Goal: Information Seeking & Learning: Learn about a topic

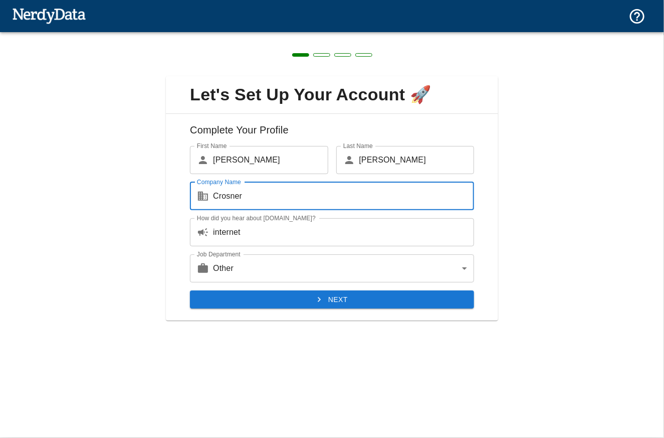
type input "Crosner"
click at [411, 35] on body "Technologies Domains Pricing Products Create a Report Create a list of websites…" at bounding box center [332, 17] width 664 height 35
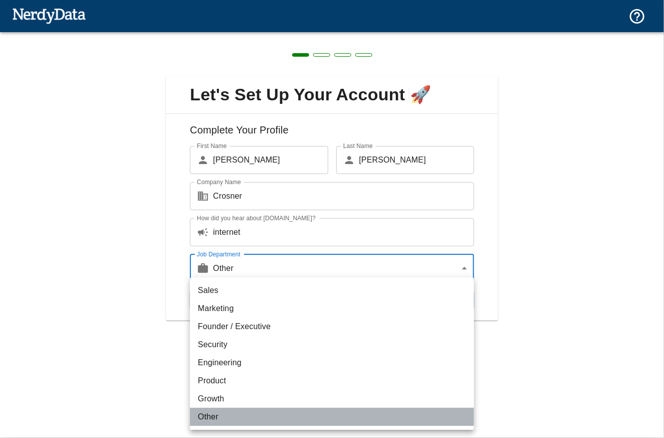
click at [369, 419] on li "Other" at bounding box center [332, 417] width 284 height 18
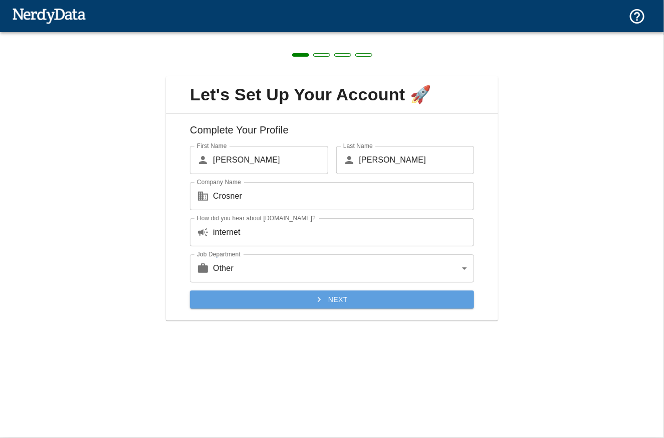
click at [339, 301] on button "Next" at bounding box center [332, 299] width 284 height 19
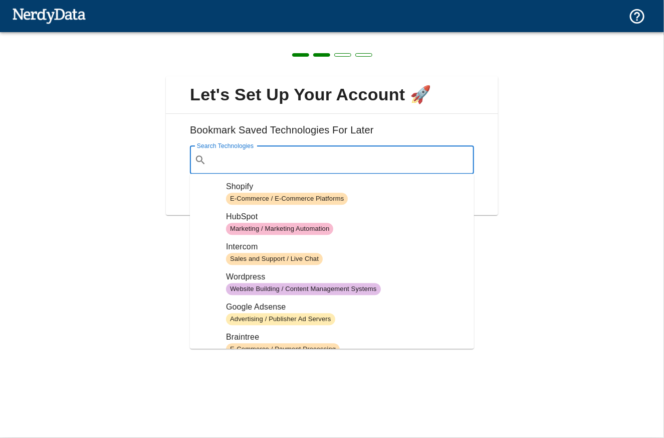
click at [306, 158] on input "Search Technologies" at bounding box center [340, 159] width 259 height 19
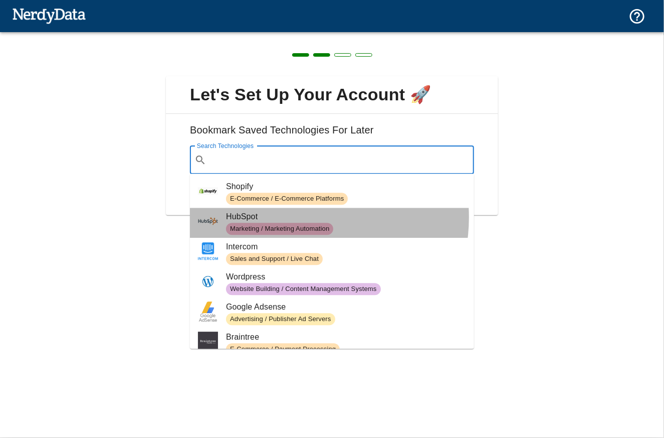
click at [297, 217] on span "HubSpot" at bounding box center [346, 217] width 240 height 12
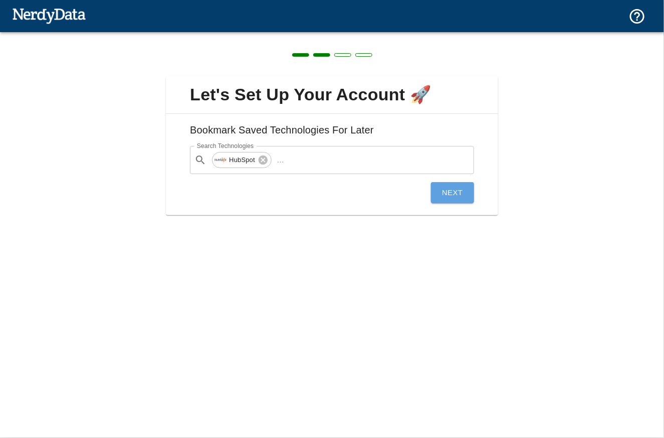
click at [446, 186] on button "Next" at bounding box center [452, 192] width 43 height 21
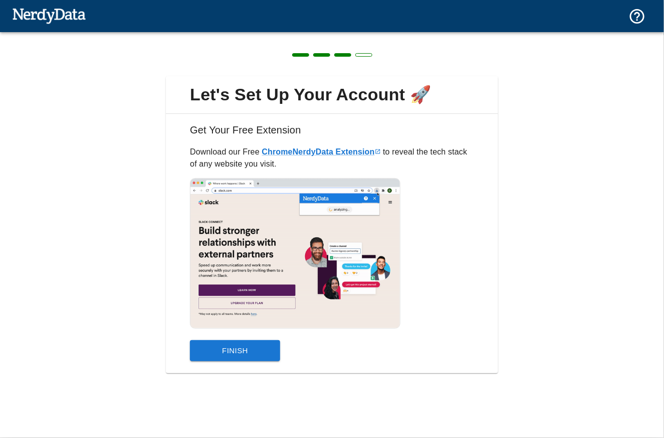
click at [250, 349] on button "Finish" at bounding box center [235, 350] width 90 height 21
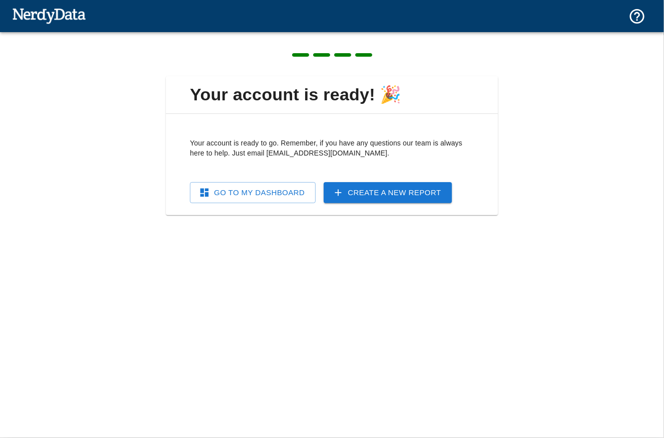
click at [279, 196] on link "Go To My Dashboard" at bounding box center [253, 192] width 126 height 21
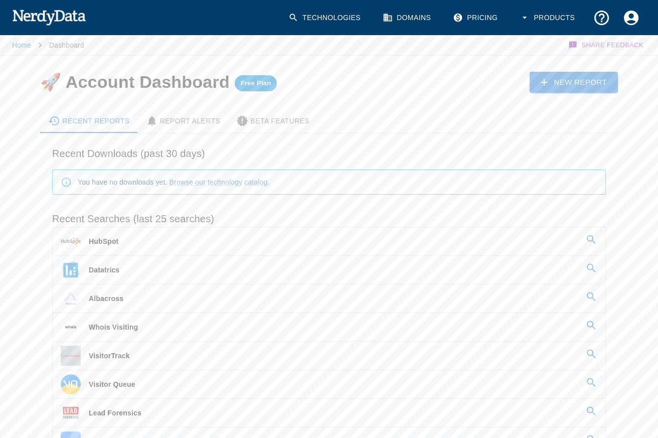
click at [112, 119] on div "Recent Reports" at bounding box center [89, 121] width 82 height 12
click at [19, 45] on link "Home" at bounding box center [21, 45] width 19 height 8
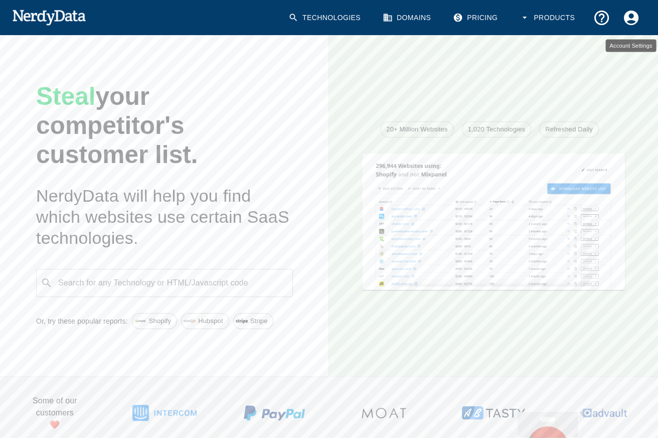
click at [630, 16] on icon "Account Settings" at bounding box center [631, 18] width 18 height 18
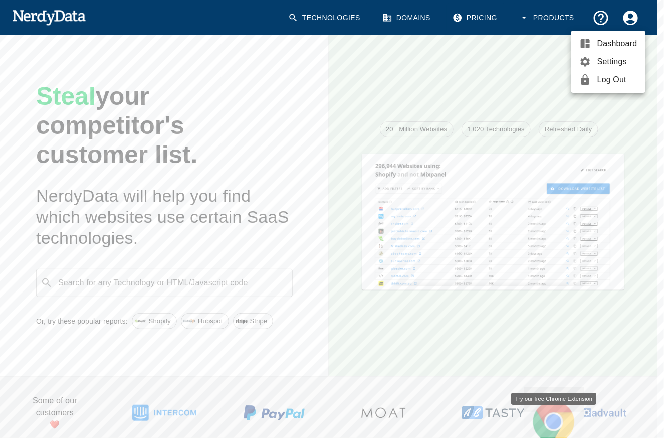
click at [289, 173] on div at bounding box center [332, 219] width 664 height 438
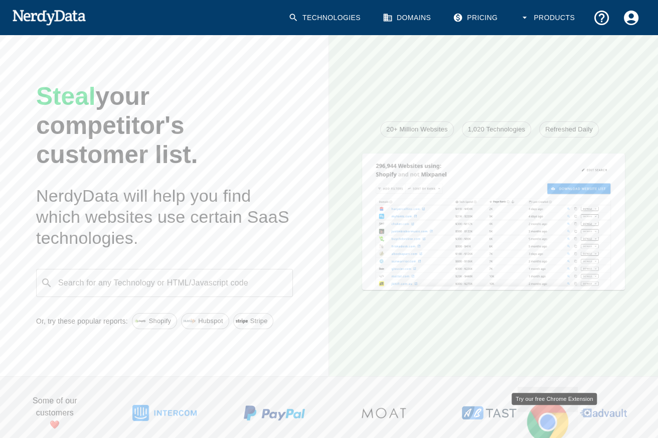
click at [156, 283] on div "Search for any Technology or HTML/Javascript code ​ Search for any Technology o…" at bounding box center [164, 283] width 257 height 28
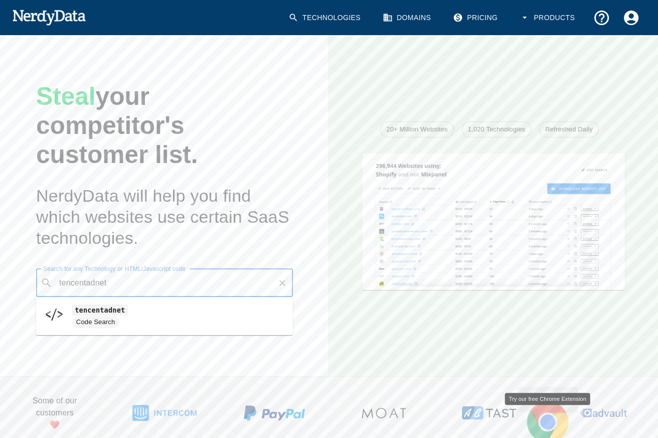
type input "tencentadnet"
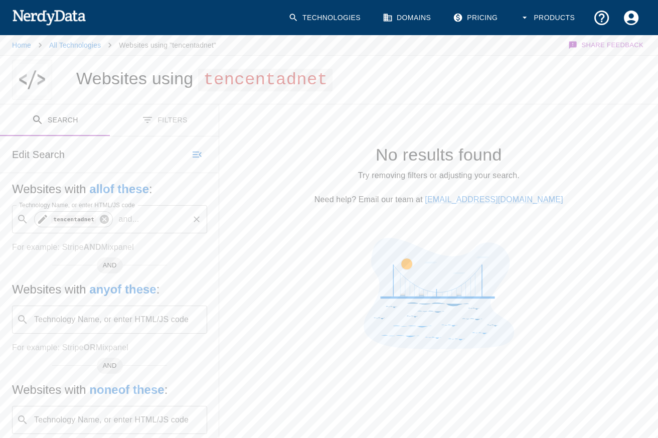
click at [101, 218] on icon at bounding box center [104, 219] width 11 height 11
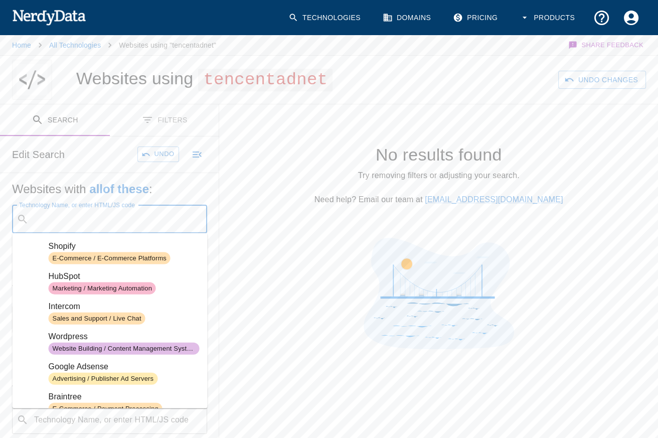
click at [97, 220] on div "Technology Name, or enter HTML/JS code ​ Technology Name, or enter HTML/JS code" at bounding box center [109, 219] width 195 height 28
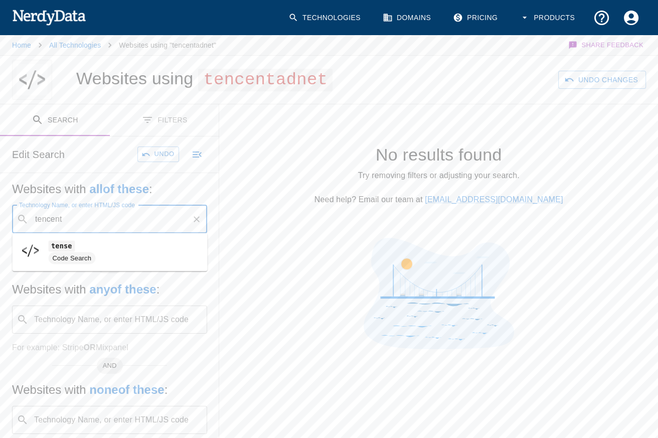
type input "tencent"
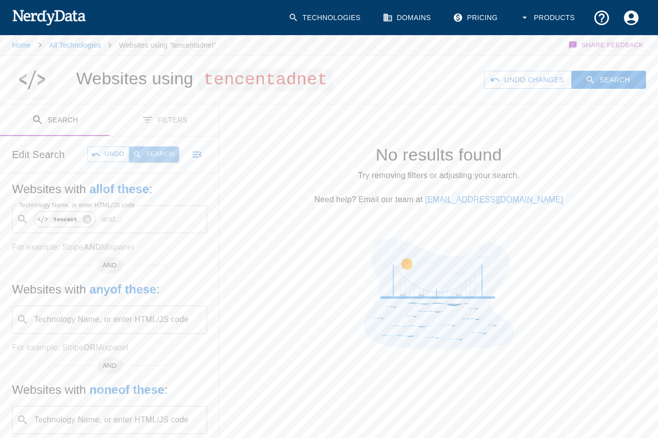
click at [154, 155] on button "Search" at bounding box center [154, 154] width 50 height 16
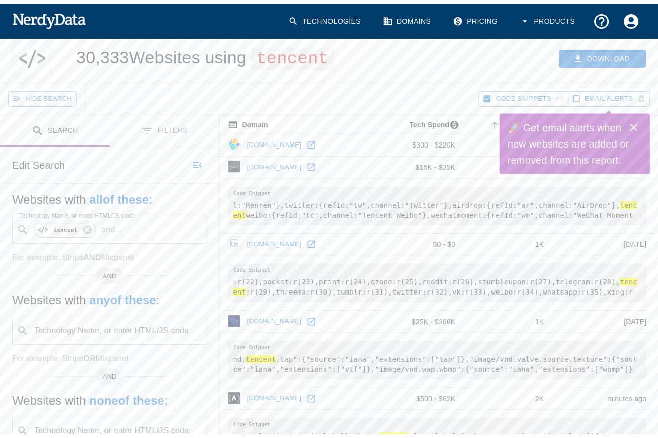
scroll to position [21, 0]
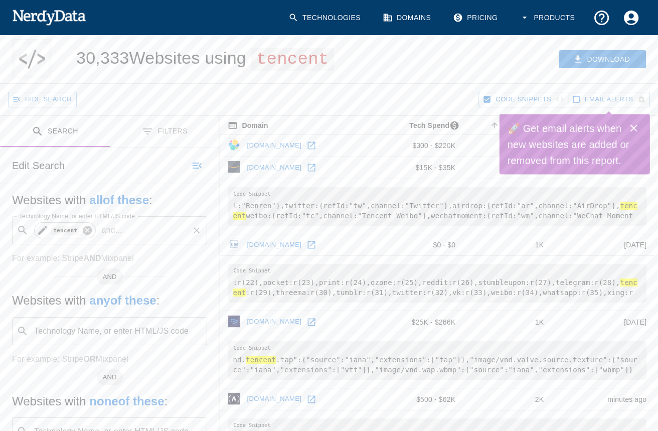
click at [88, 231] on icon at bounding box center [87, 230] width 9 height 9
click at [92, 230] on input "Technology Name, or enter HTML/JS code" at bounding box center [118, 230] width 170 height 19
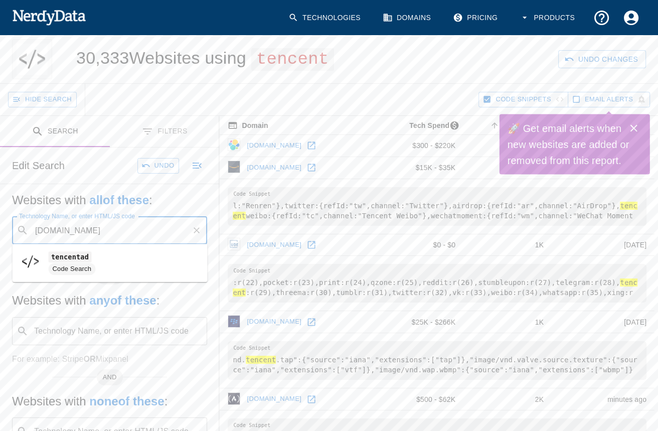
type input "[DOMAIN_NAME]"
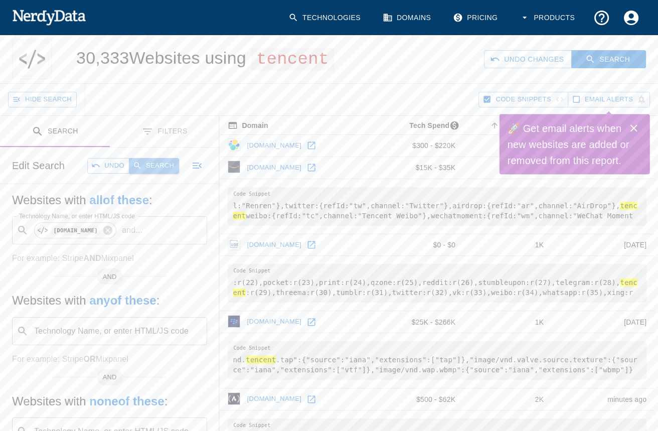
click at [150, 166] on button "Search" at bounding box center [154, 166] width 50 height 16
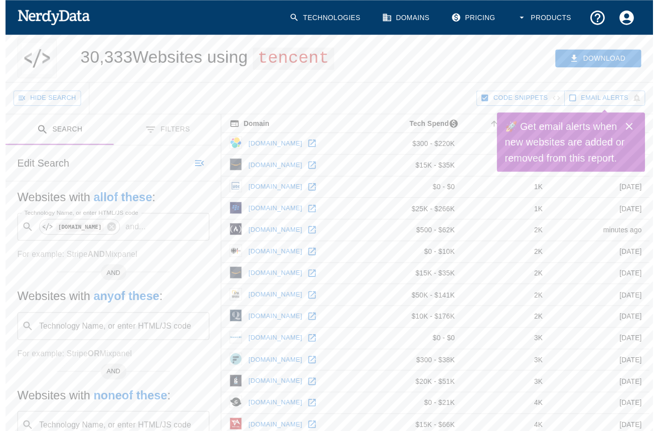
scroll to position [0, 0]
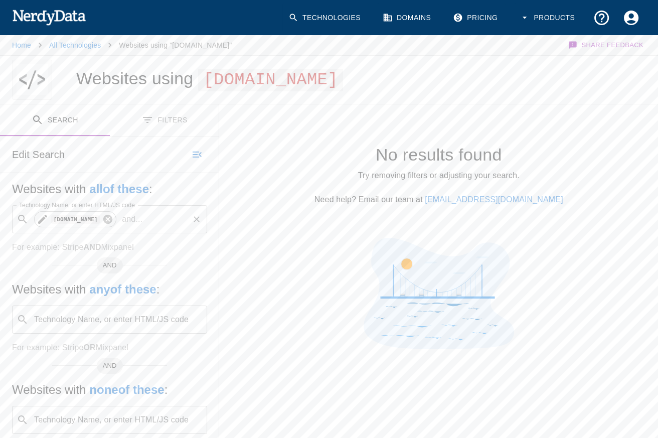
click at [112, 224] on icon at bounding box center [107, 219] width 9 height 9
click at [112, 233] on div "Technology Name, or enter HTML/JS code ​ Technology Name, or enter HTML/JS code" at bounding box center [109, 219] width 195 height 28
type input "tencentanalytics"
click at [149, 162] on button "Search" at bounding box center [154, 154] width 50 height 16
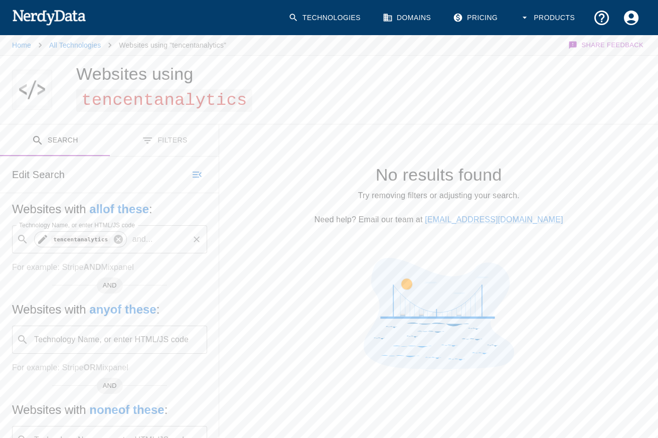
click at [113, 236] on icon at bounding box center [117, 239] width 9 height 9
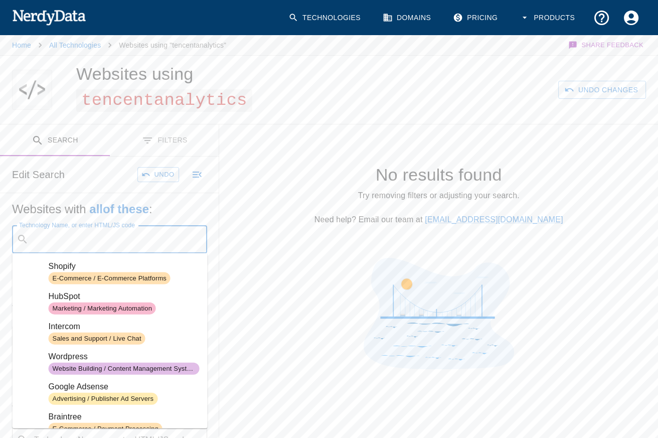
click at [106, 240] on input "Technology Name, or enter HTML/JS code" at bounding box center [118, 239] width 170 height 19
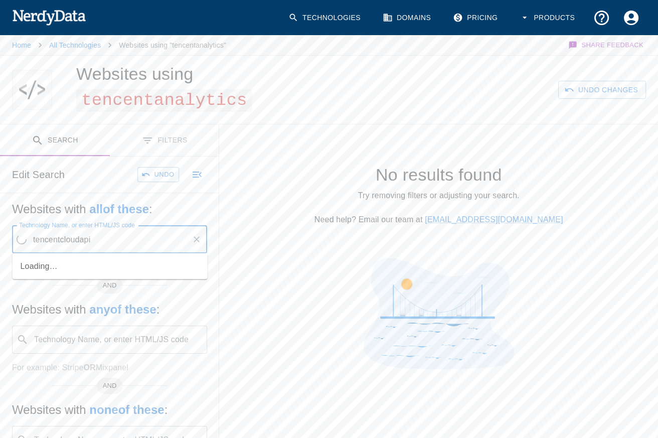
type input "tencentcloudapi"
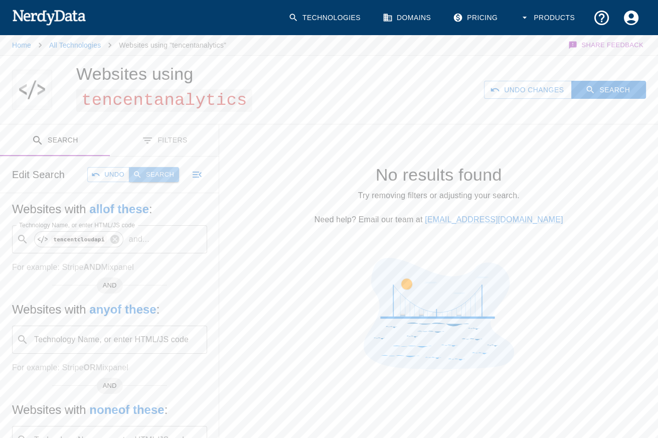
click at [152, 171] on button "Search" at bounding box center [154, 175] width 50 height 16
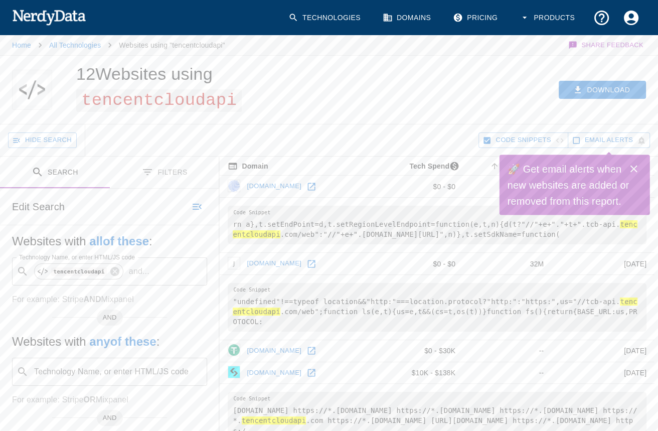
click at [634, 166] on icon "Close" at bounding box center [634, 169] width 12 height 12
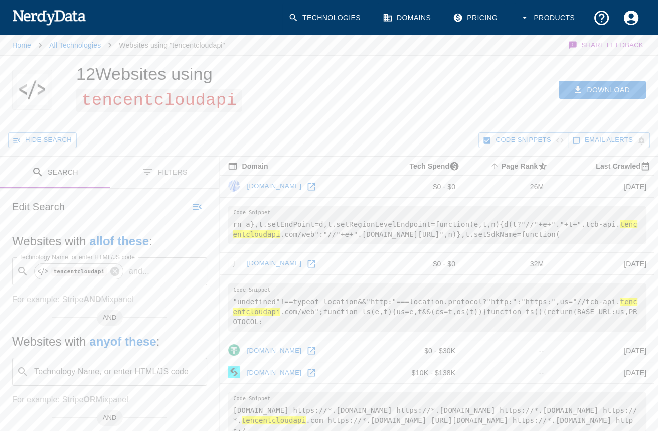
click at [167, 167] on button "Filters" at bounding box center [165, 172] width 110 height 32
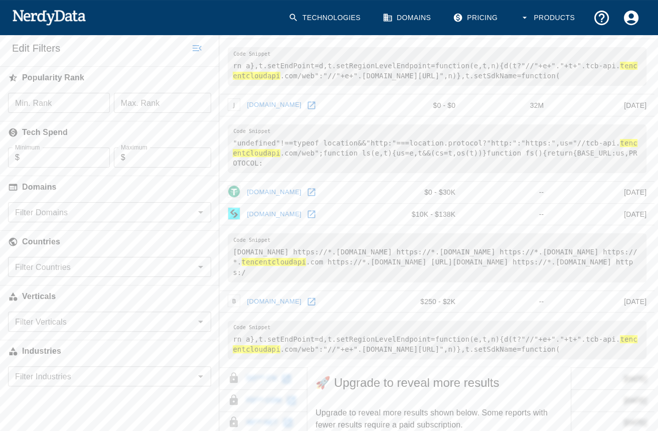
scroll to position [158, 0]
click at [106, 269] on input "Filter Countries" at bounding box center [101, 267] width 181 height 14
click at [80, 206] on input "Filter Domains" at bounding box center [101, 213] width 181 height 14
type input "q"
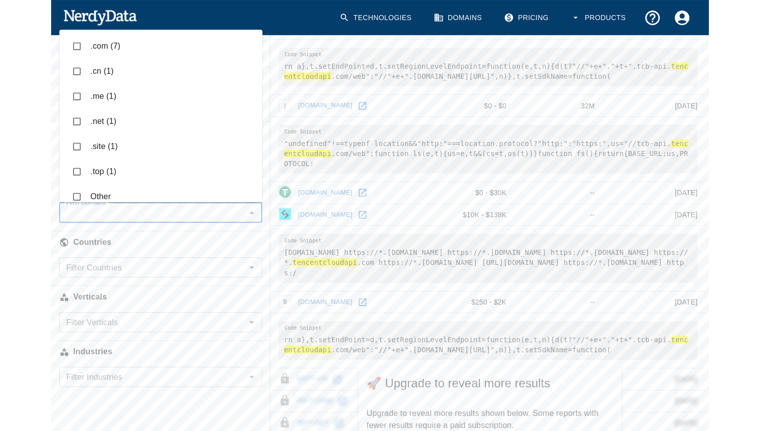
scroll to position [0, 0]
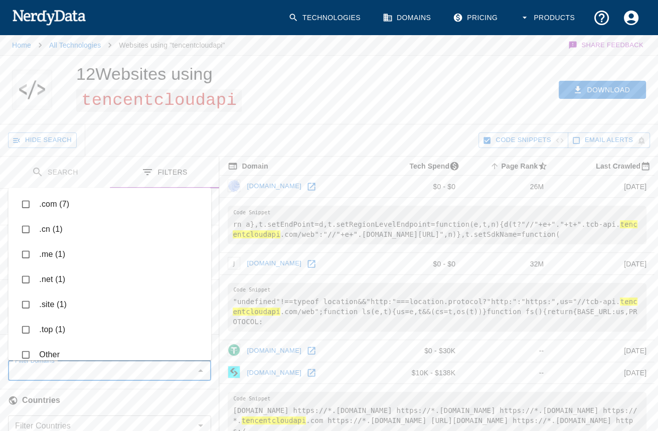
click at [48, 175] on button "Search" at bounding box center [55, 172] width 110 height 32
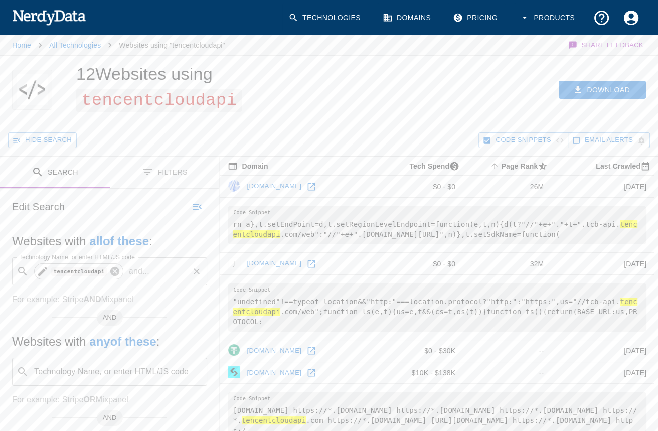
click at [110, 270] on icon at bounding box center [114, 271] width 11 height 11
click at [89, 274] on div "Technology Name, or enter HTML/JS code ​ Technology Name, or enter HTML/JS code" at bounding box center [109, 271] width 195 height 28
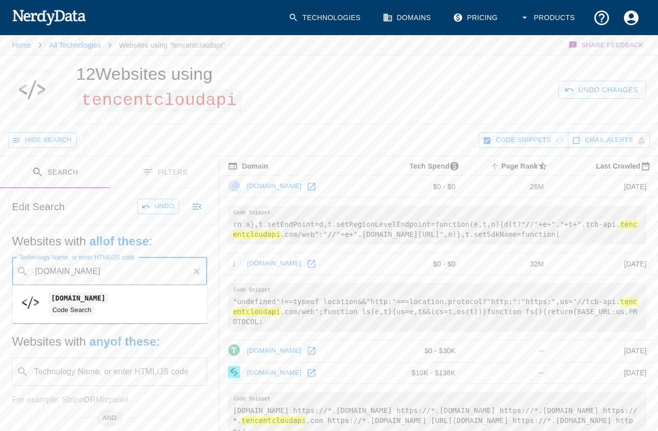
click at [66, 299] on code "[DOMAIN_NAME]" at bounding box center [79, 297] width 60 height 11
type input "[DOMAIN_NAME]"
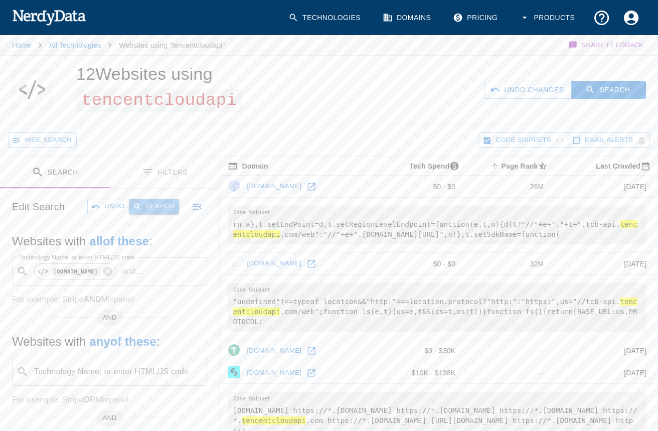
click at [155, 204] on button "Search" at bounding box center [154, 207] width 50 height 16
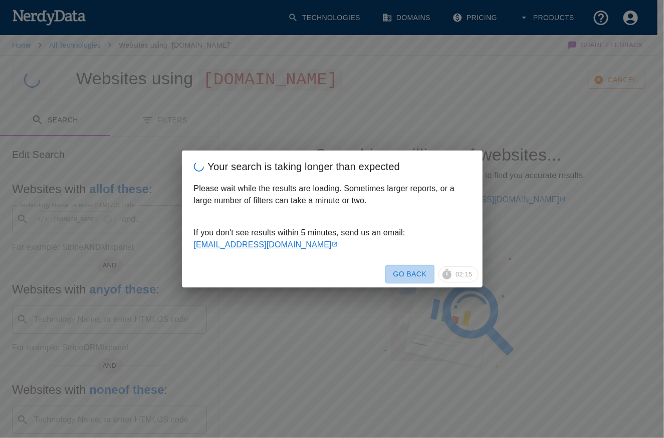
click at [410, 275] on button "Go Back" at bounding box center [411, 274] width 50 height 19
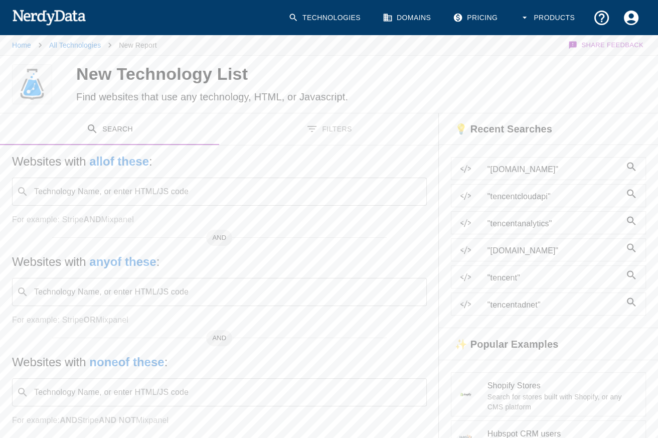
click at [153, 195] on div "Technology Name, or enter HTML/JS code ​ Technology Name, or enter HTML/JS code" at bounding box center [219, 192] width 415 height 28
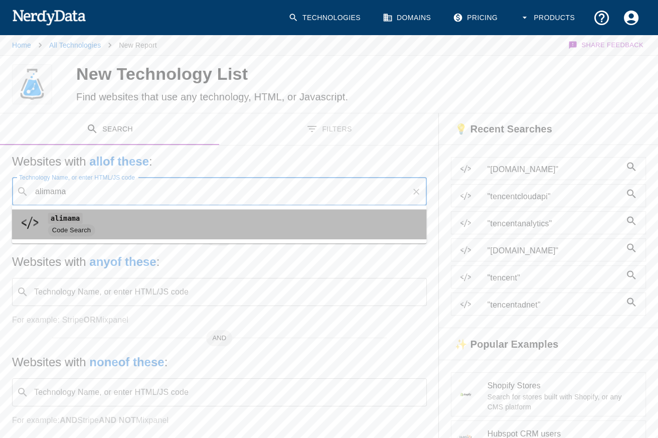
click at [72, 222] on code "alimama" at bounding box center [65, 218] width 35 height 11
type input "alimama"
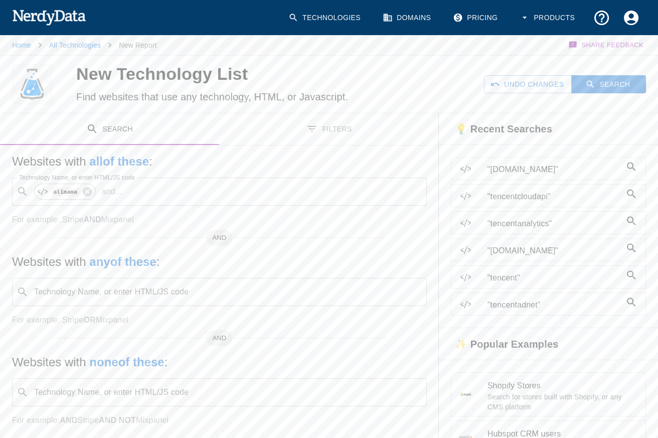
click at [114, 133] on button "Search" at bounding box center [109, 129] width 219 height 32
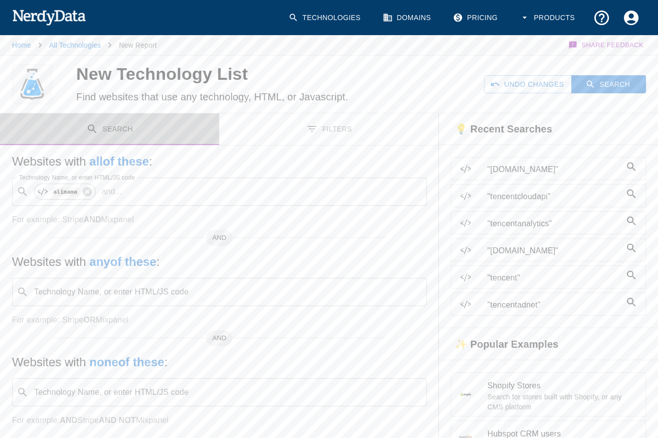
click at [111, 128] on button "Search" at bounding box center [109, 129] width 219 height 32
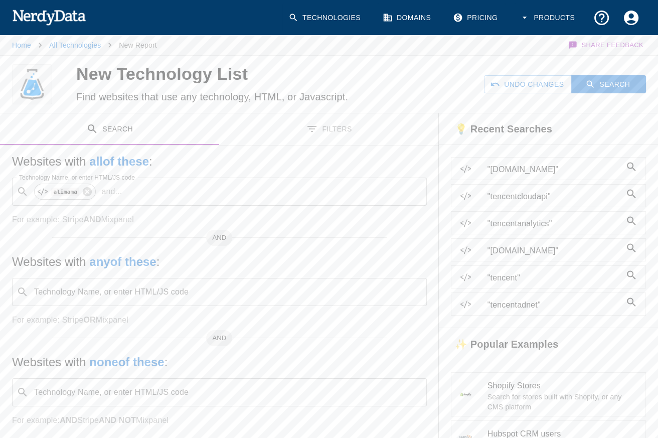
click at [246, 159] on h5 "Websites with all of these :" at bounding box center [219, 161] width 415 height 16
click at [118, 127] on button "Search" at bounding box center [109, 129] width 219 height 32
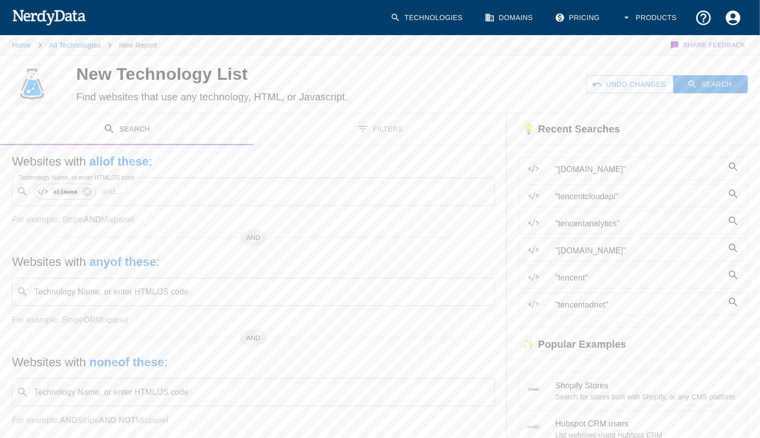
click at [130, 129] on button "Search" at bounding box center [126, 129] width 253 height 32
click at [119, 192] on p "and ..." at bounding box center [111, 192] width 29 height 12
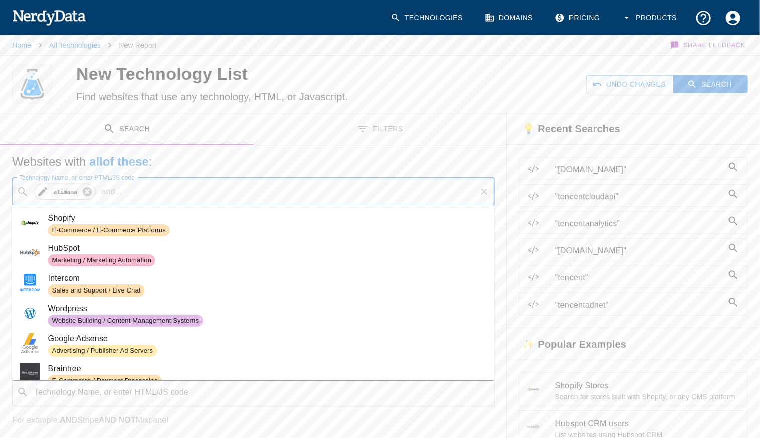
click at [86, 188] on icon at bounding box center [87, 191] width 9 height 9
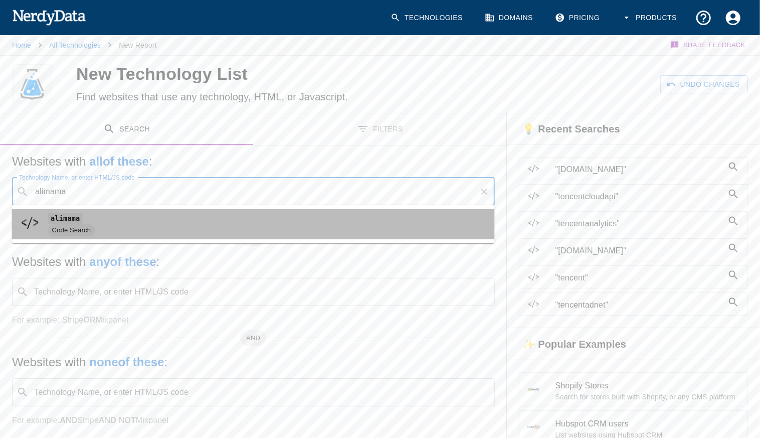
click at [70, 217] on code "alimama" at bounding box center [65, 218] width 35 height 11
type input "alimama"
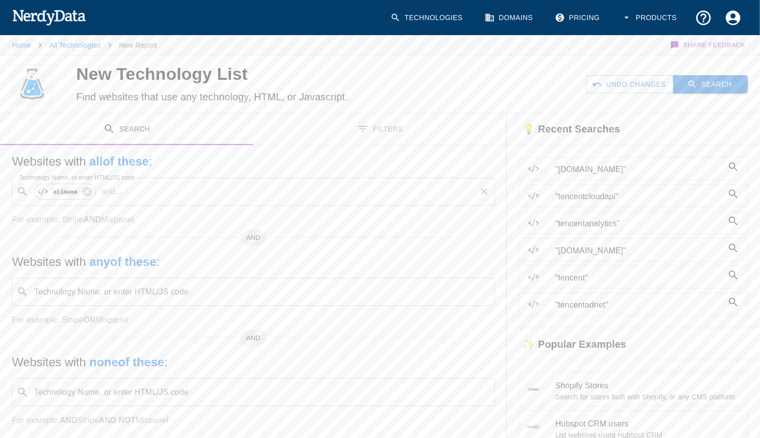
click at [664, 83] on button "Search" at bounding box center [710, 84] width 75 height 19
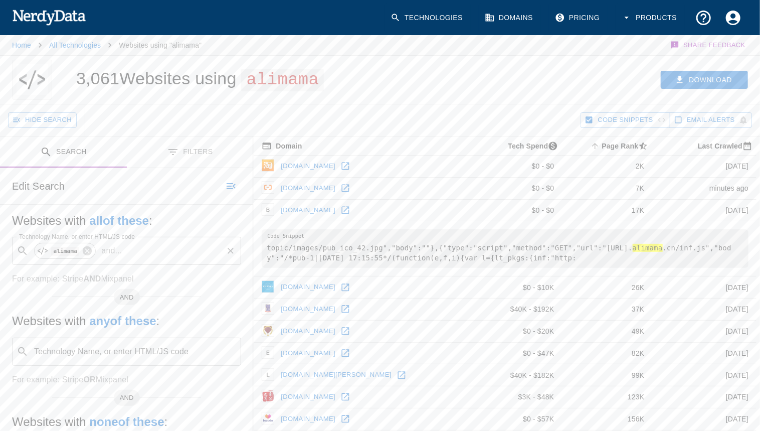
click at [382, 96] on div "3,061 Websites using alimama" at bounding box center [238, 80] width 348 height 48
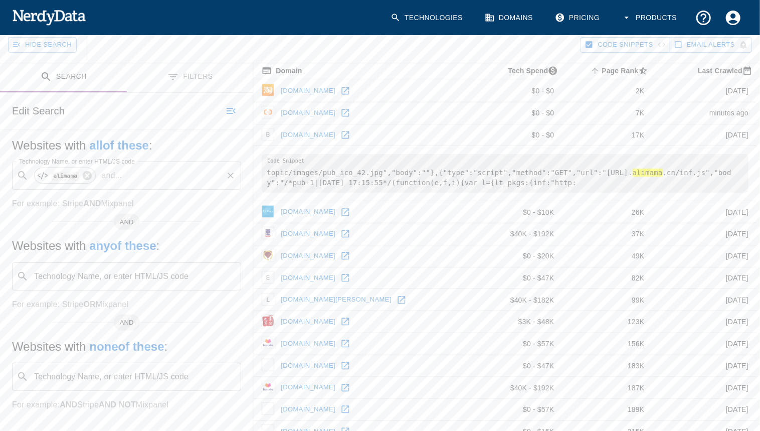
scroll to position [75, 0]
click at [187, 74] on button "Filters" at bounding box center [190, 78] width 127 height 32
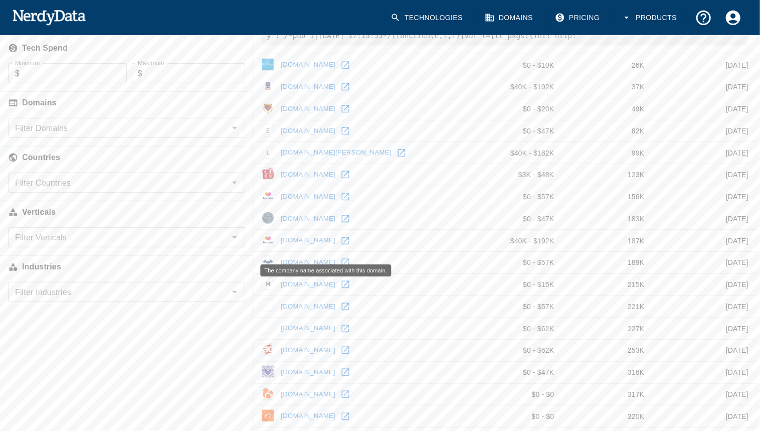
scroll to position [207, 0]
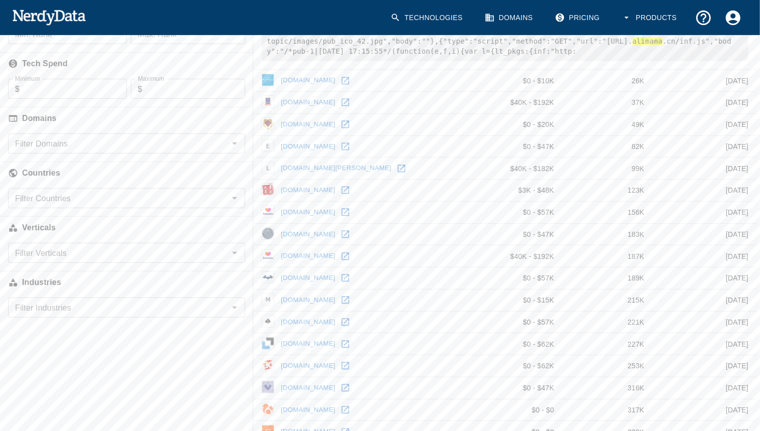
click at [135, 201] on input "Filter Countries" at bounding box center [118, 198] width 215 height 14
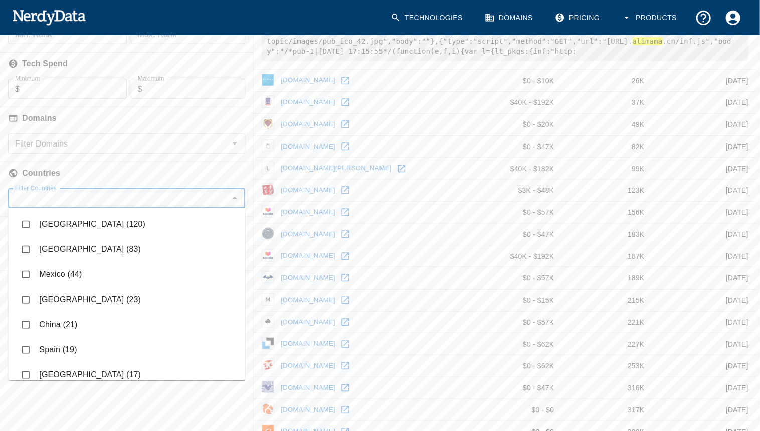
click at [98, 229] on li "[GEOGRAPHIC_DATA] (120)" at bounding box center [126, 224] width 237 height 25
checkbox input "true"
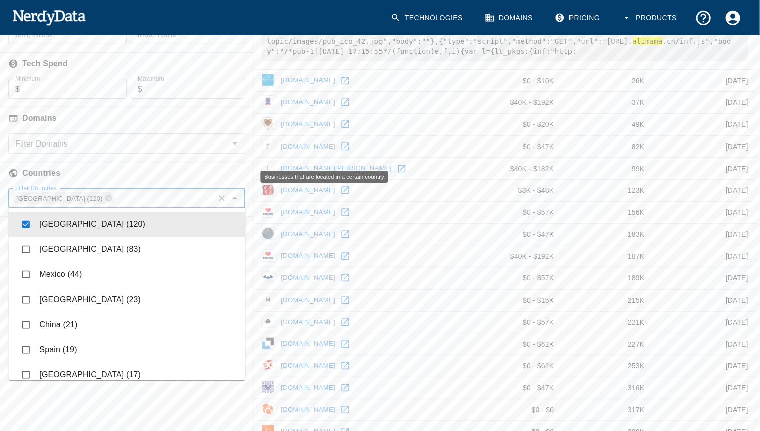
click at [179, 168] on h6 "Countries" at bounding box center [126, 173] width 253 height 22
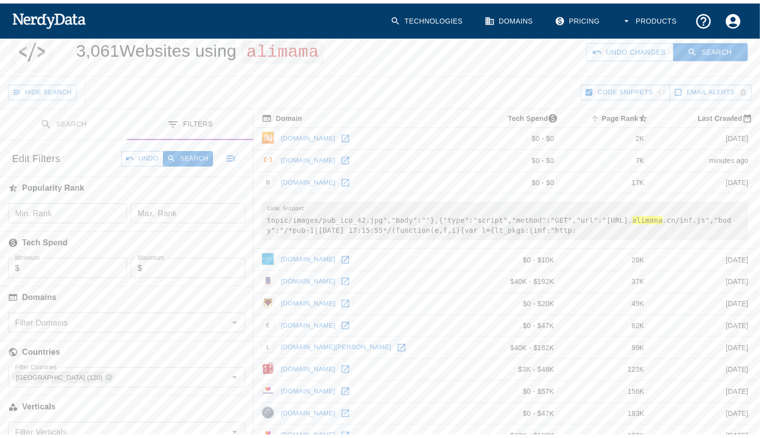
scroll to position [21, 0]
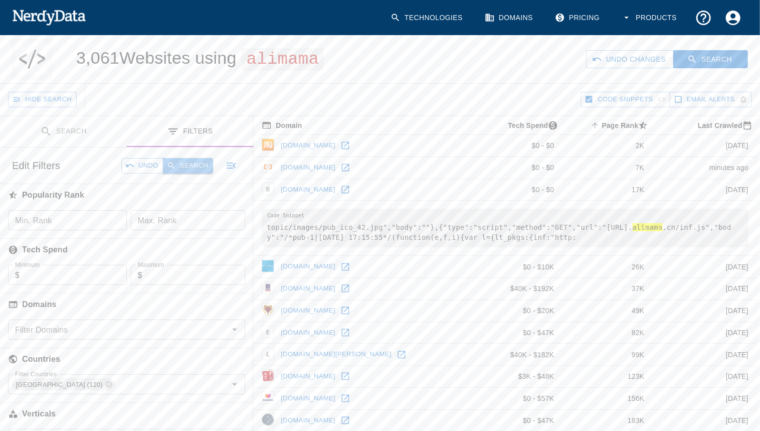
click at [186, 162] on button "Search" at bounding box center [188, 166] width 50 height 16
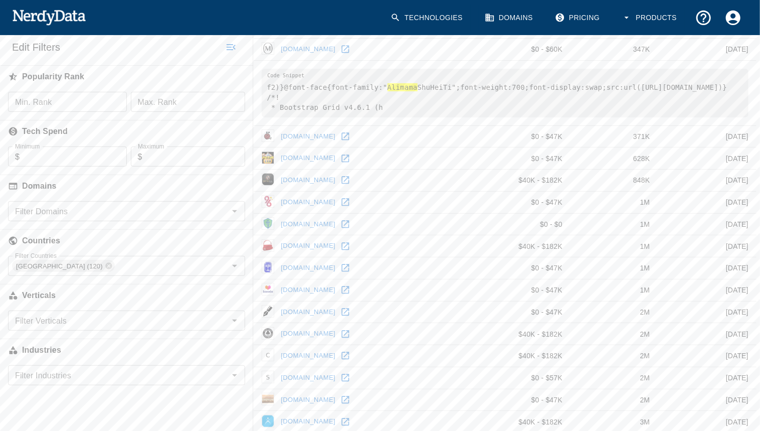
scroll to position [138, 0]
click at [345, 20] on div "Technologies Domains Pricing Products" at bounding box center [380, 17] width 736 height 35
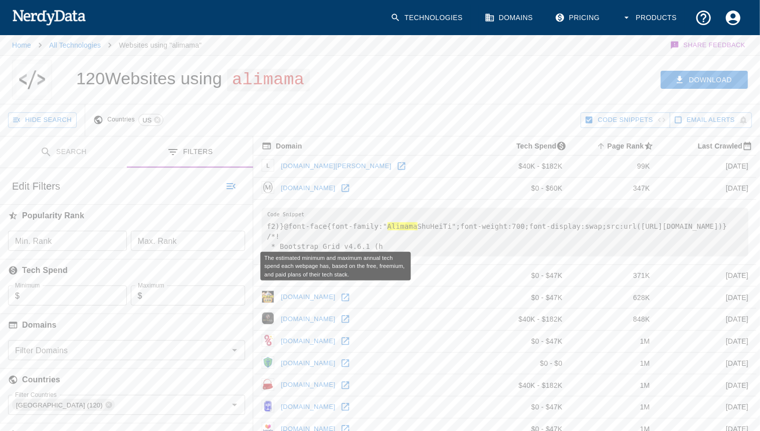
scroll to position [0, 0]
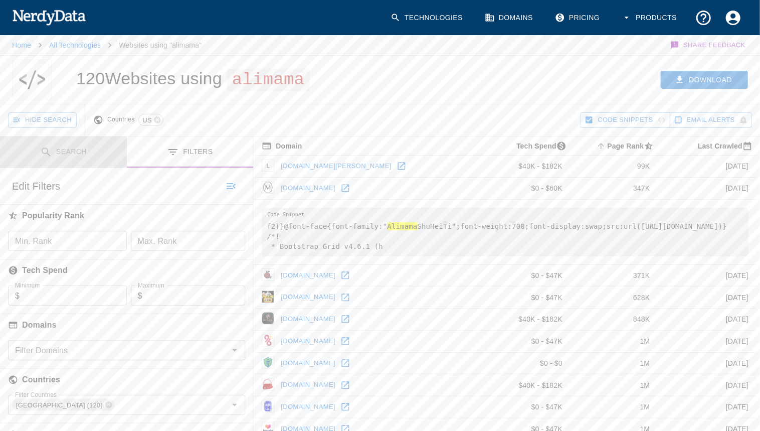
click at [72, 152] on button "Search" at bounding box center [63, 152] width 127 height 32
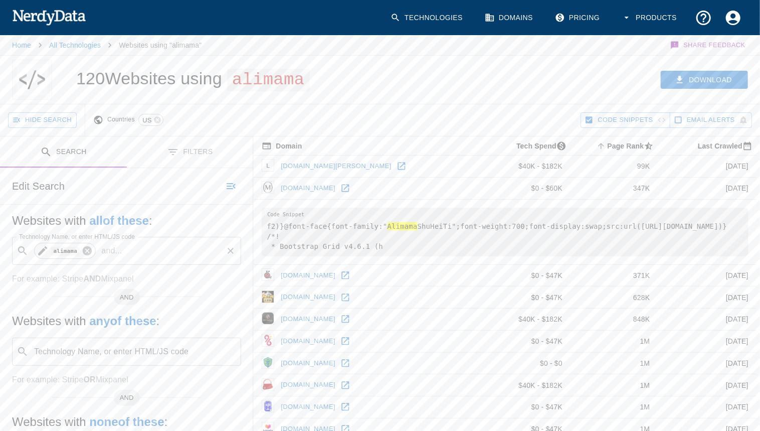
click at [85, 247] on icon at bounding box center [87, 250] width 9 height 9
click at [86, 248] on div "Technology Name, or enter HTML/JS code ​ Technology Name, or enter HTML/JS code" at bounding box center [126, 251] width 229 height 28
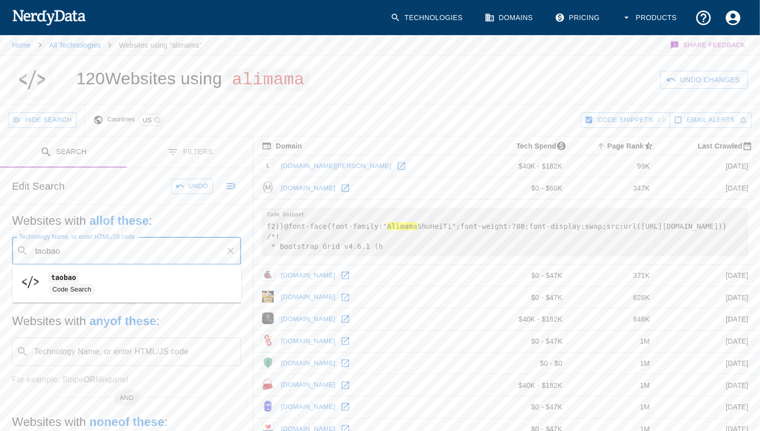
click at [70, 282] on code "taobao" at bounding box center [64, 277] width 31 height 11
type input "taobao"
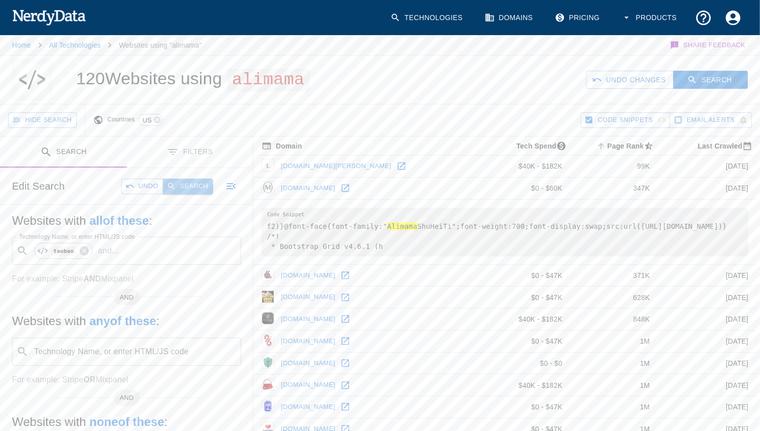
click at [186, 186] on button "Search" at bounding box center [188, 187] width 50 height 16
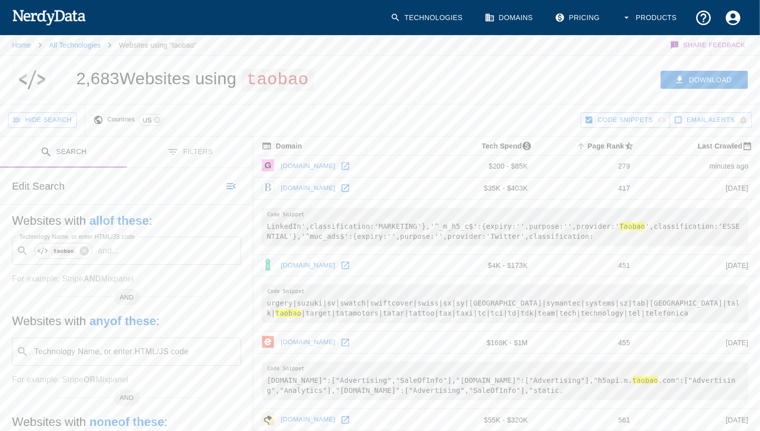
click at [405, 107] on div "Hide Search Countries [GEOGRAPHIC_DATA]" at bounding box center [294, 120] width 573 height 32
click at [82, 248] on icon at bounding box center [83, 250] width 9 height 9
drag, startPoint x: 366, startPoint y: 97, endPoint x: 126, endPoint y: 227, distance: 272.6
click at [348, 101] on div "2,683 Websites using taobao" at bounding box center [238, 80] width 348 height 48
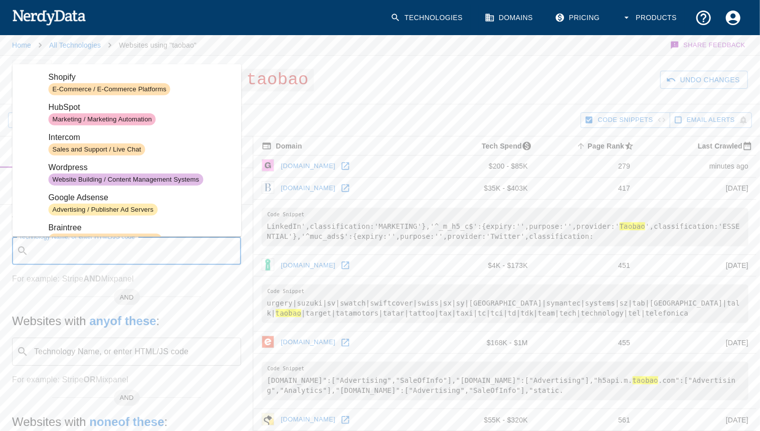
click at [87, 247] on input "Technology Name, or enter HTML/JS code" at bounding box center [135, 250] width 204 height 19
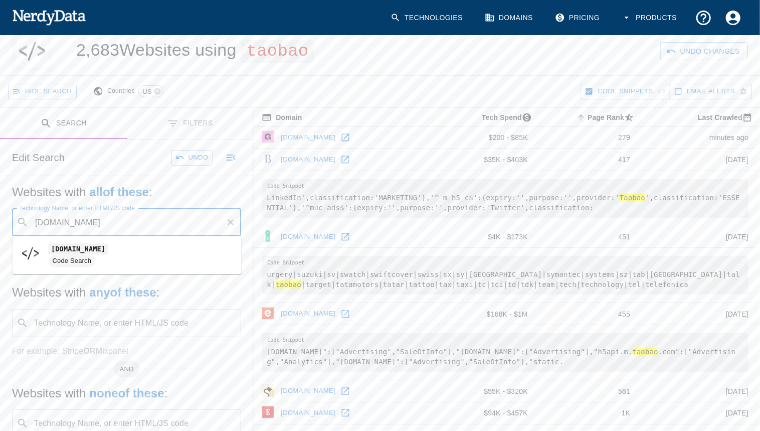
scroll to position [28, 0]
type input "[DOMAIN_NAME]"
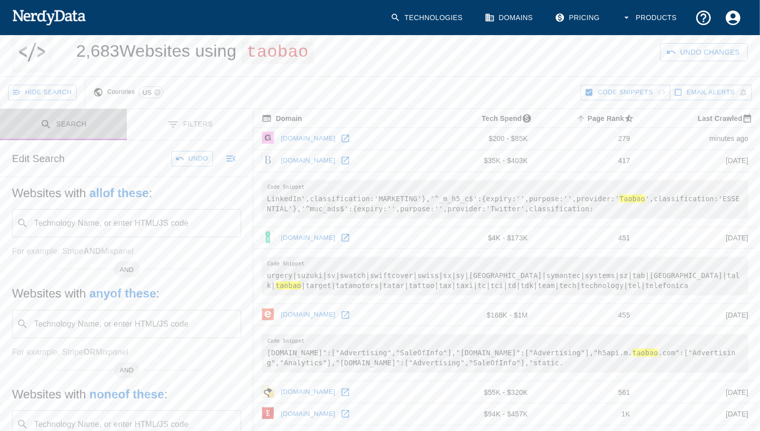
click at [73, 121] on button "Search" at bounding box center [63, 125] width 127 height 32
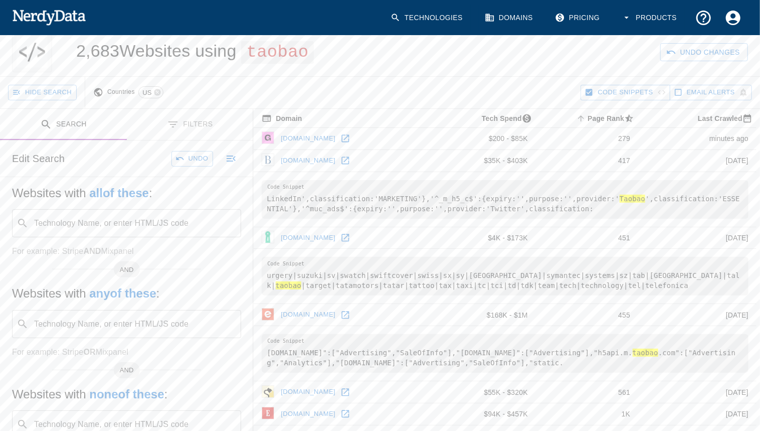
click at [87, 225] on input "Technology Name, or enter HTML/JS code" at bounding box center [135, 223] width 204 height 19
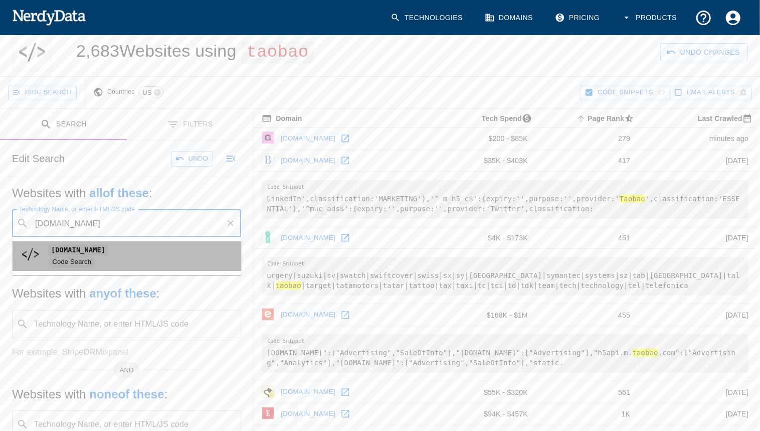
click at [84, 250] on code "[DOMAIN_NAME]" at bounding box center [79, 250] width 60 height 11
type input "[DOMAIN_NAME]"
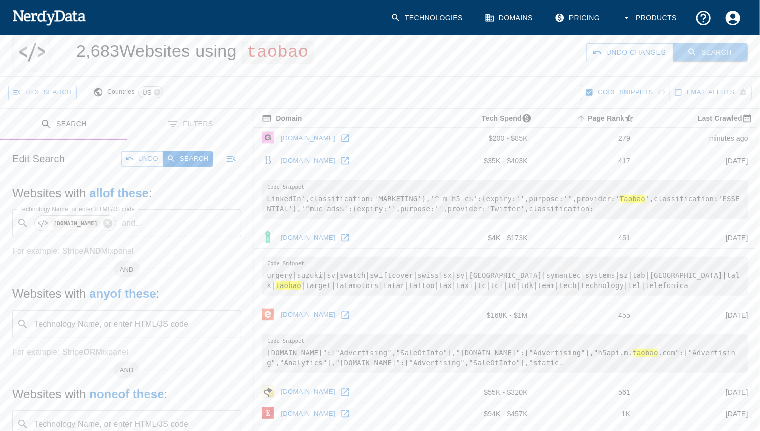
click at [664, 55] on button "Search" at bounding box center [710, 52] width 75 height 19
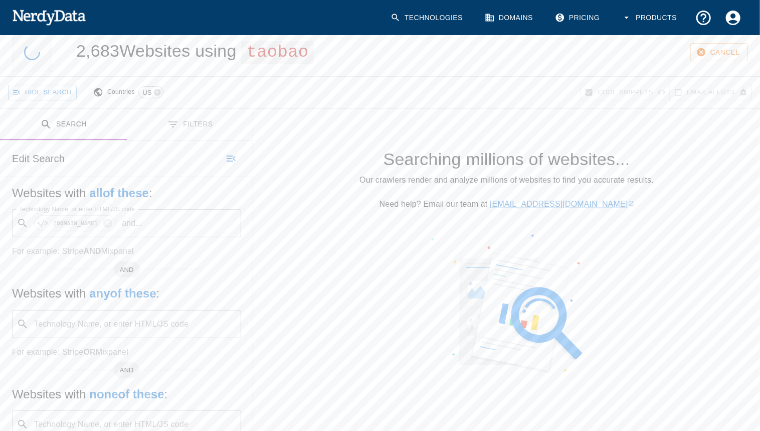
scroll to position [0, 0]
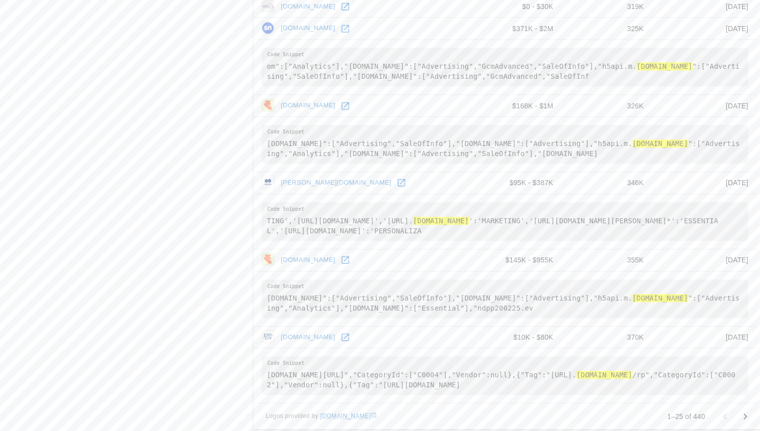
scroll to position [1352, 0]
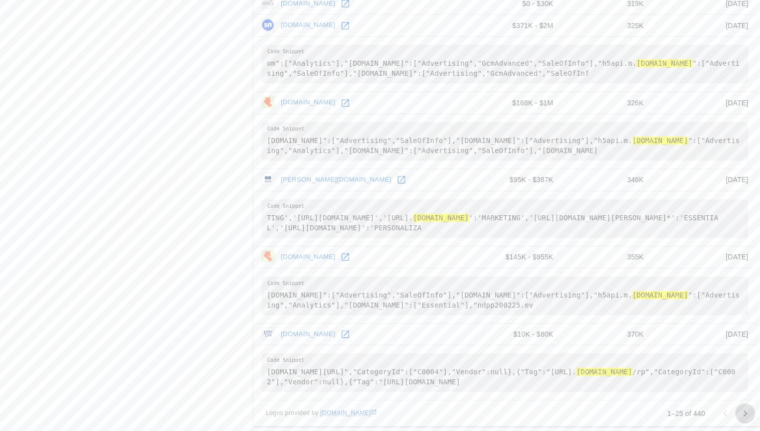
click at [664, 411] on icon "Go to next page" at bounding box center [746, 413] width 12 height 12
